Goal: Check status: Check status

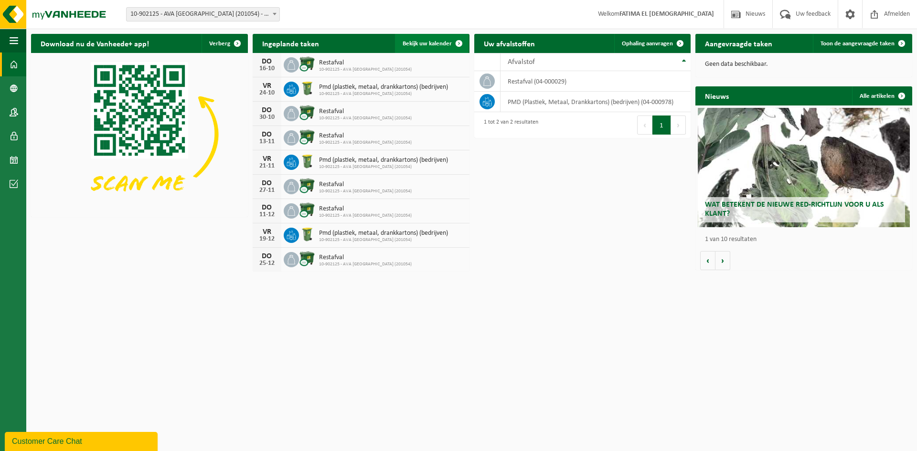
click at [437, 46] on span "Bekijk uw kalender" at bounding box center [426, 44] width 49 height 6
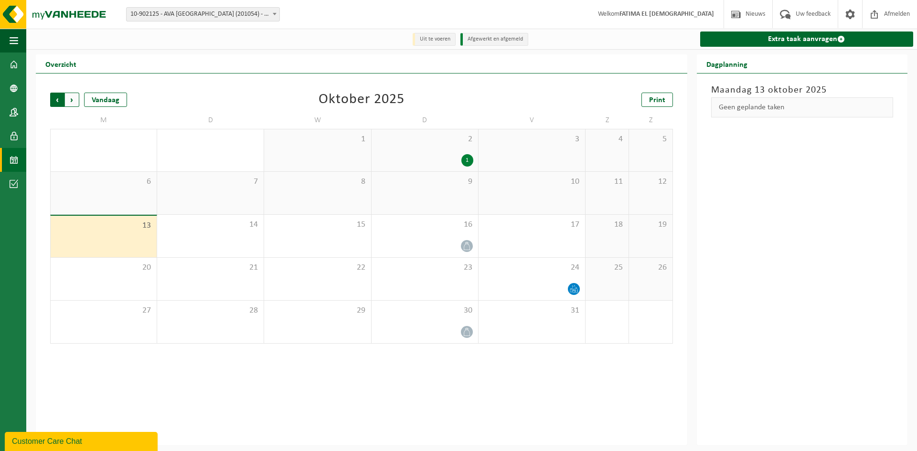
click at [74, 103] on span "Volgende" at bounding box center [72, 100] width 14 height 14
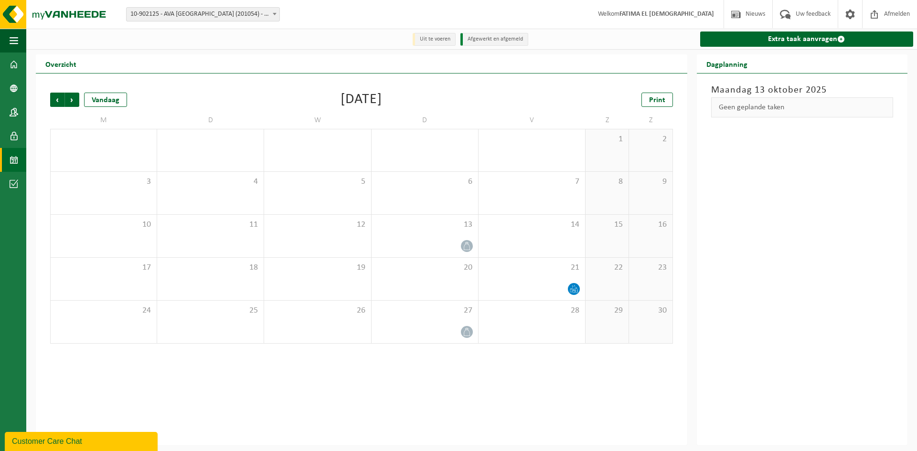
click at [74, 103] on span "Volgende" at bounding box center [72, 100] width 14 height 14
click at [55, 98] on span "Vorige" at bounding box center [57, 100] width 14 height 14
click at [55, 97] on span "Vorige" at bounding box center [57, 100] width 14 height 14
